Goal: Find specific page/section: Find specific page/section

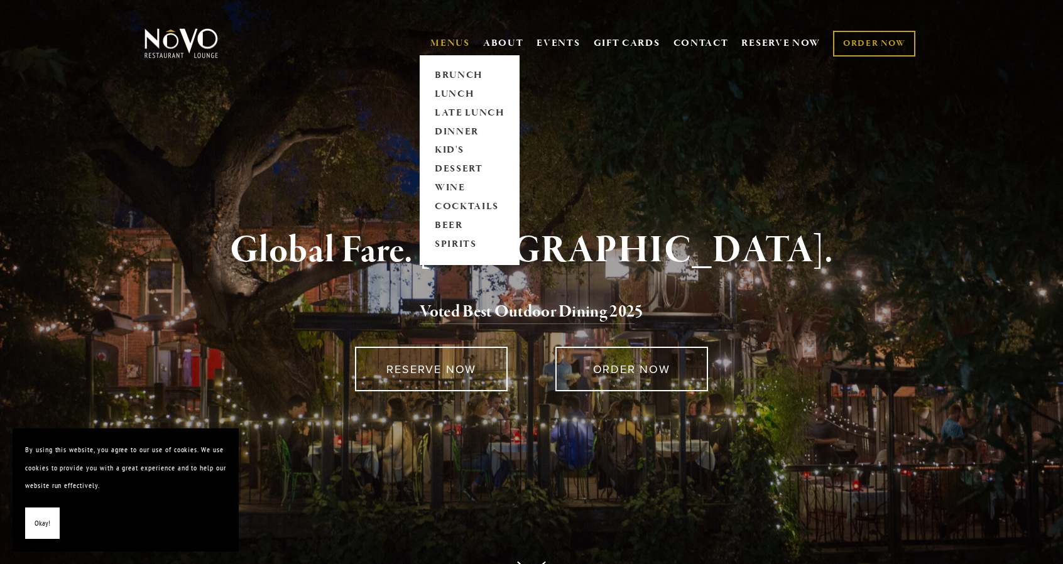
click at [430, 45] on link "MENUS" at bounding box center [450, 43] width 40 height 13
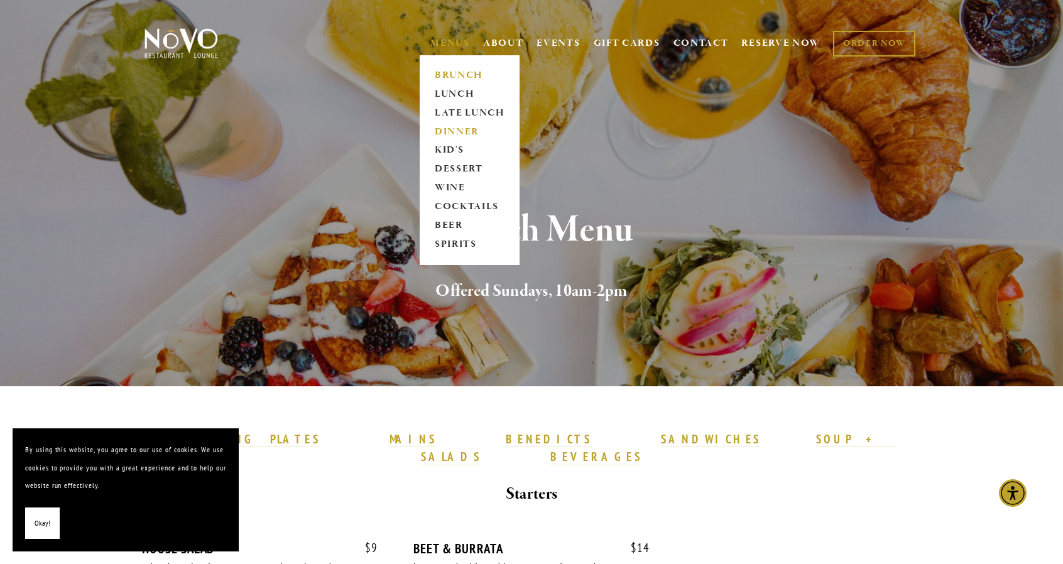
click at [455, 132] on link "DINNER" at bounding box center [469, 131] width 79 height 19
